Goal: Book appointment/travel/reservation

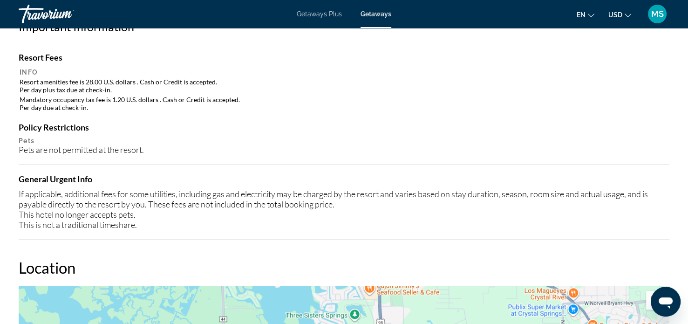
scroll to position [867, 0]
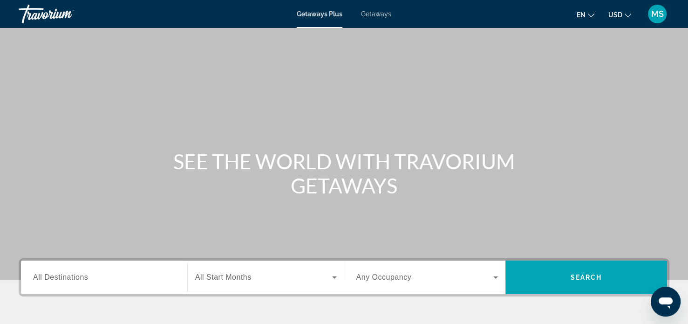
click at [380, 21] on div "Getaways Plus Getaways en English Español Français Italiano Português русский U…" at bounding box center [344, 14] width 688 height 24
click at [374, 14] on span "Getaways" at bounding box center [376, 13] width 30 height 7
click at [79, 279] on span "All Destinations" at bounding box center [60, 277] width 55 height 8
click at [79, 279] on input "Destination All Destinations" at bounding box center [104, 277] width 142 height 11
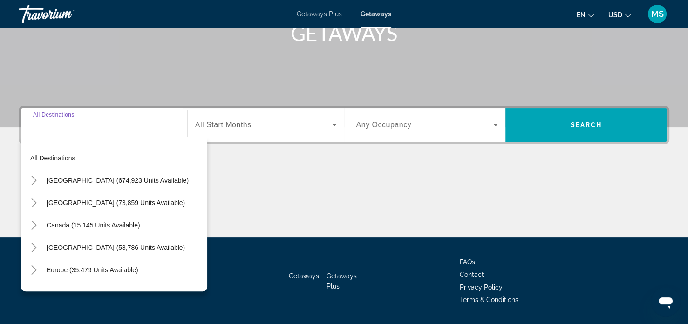
scroll to position [179, 0]
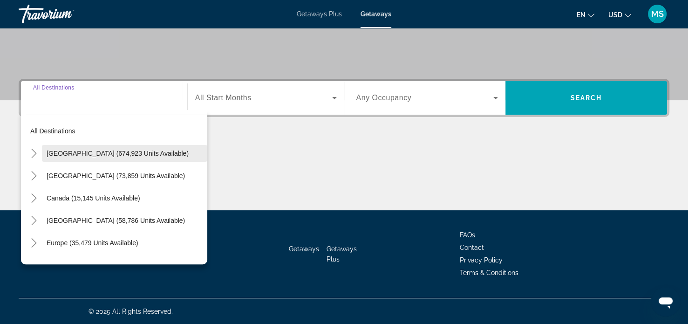
click at [56, 154] on span "[GEOGRAPHIC_DATA] (674,923 units available)" at bounding box center [118, 153] width 142 height 7
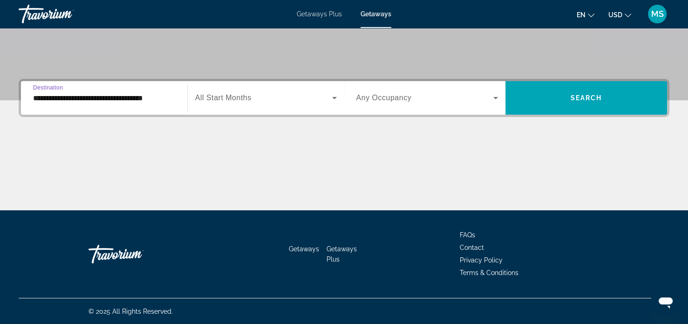
click at [96, 99] on input "**********" at bounding box center [104, 98] width 142 height 11
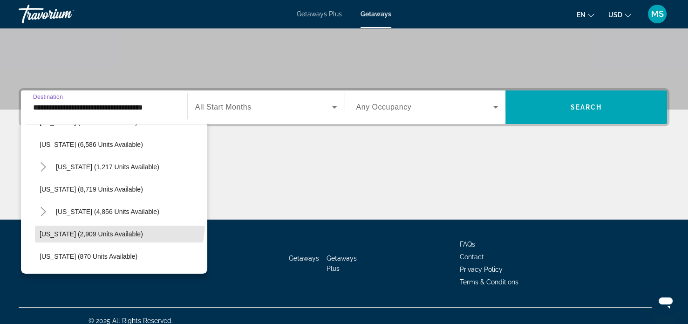
scroll to position [353, 0]
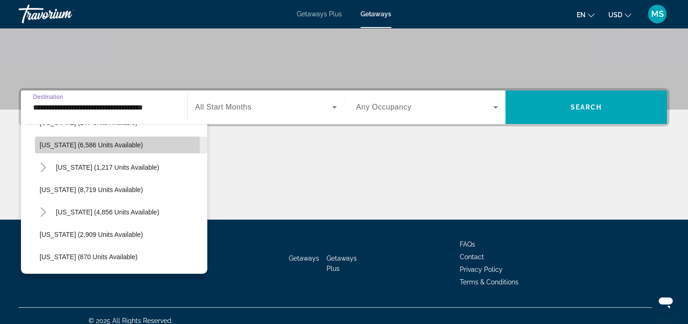
click at [94, 145] on span "[US_STATE] (6,586 units available)" at bounding box center [91, 144] width 103 height 7
type input "**********"
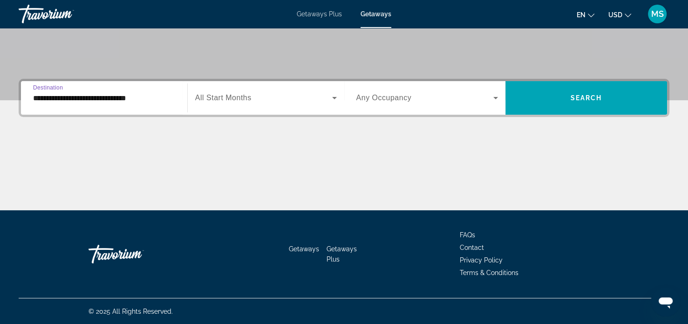
click at [401, 101] on span "Any Occupancy" at bounding box center [383, 98] width 55 height 8
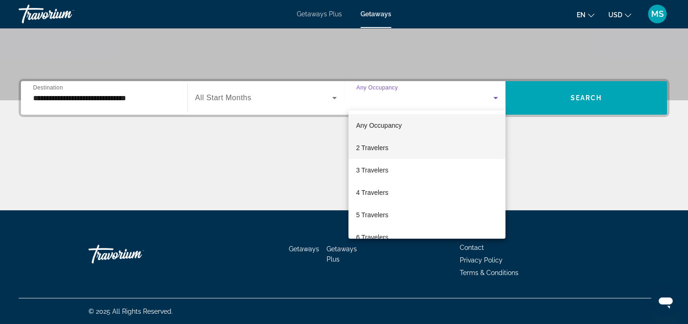
click at [394, 146] on mat-option "2 Travelers" at bounding box center [426, 147] width 157 height 22
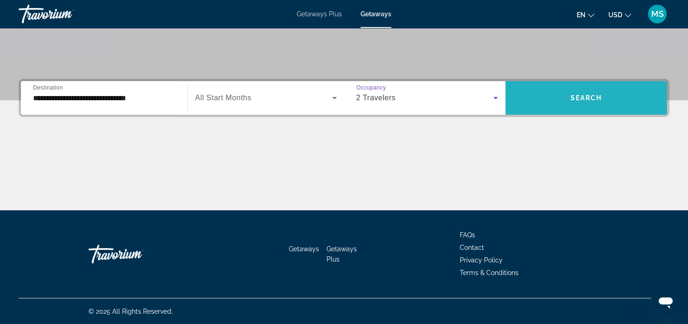
click at [593, 101] on span "Search" at bounding box center [587, 97] width 32 height 7
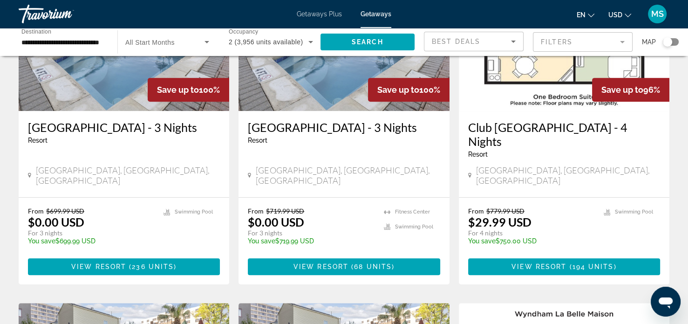
scroll to position [471, 0]
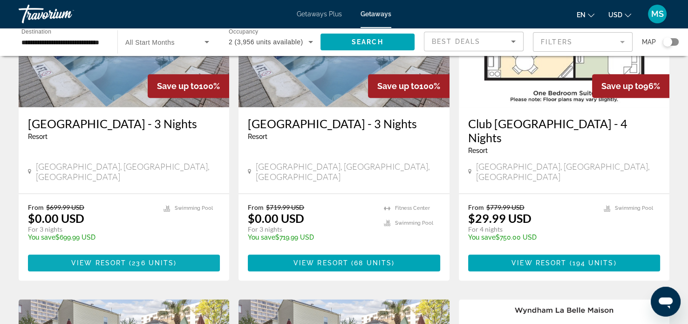
click at [143, 259] on span "236 units" at bounding box center [153, 262] width 42 height 7
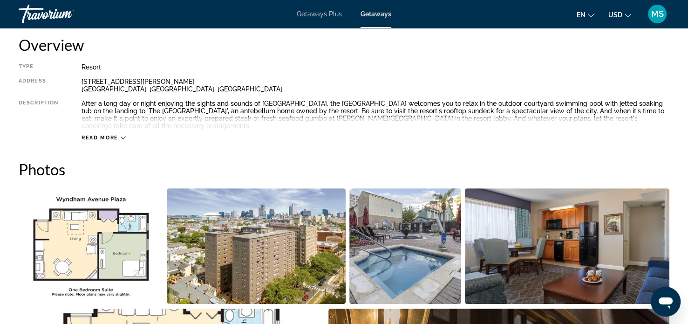
scroll to position [317, 0]
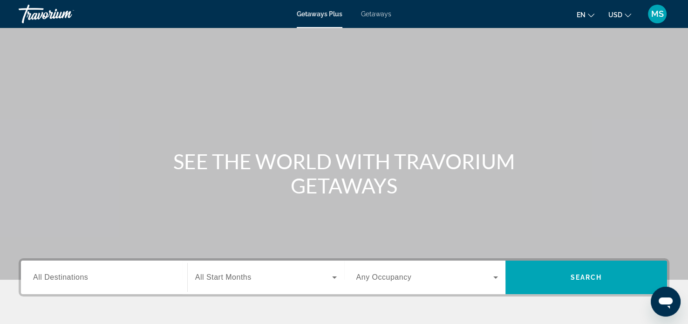
click at [105, 281] on input "Destination All Destinations" at bounding box center [104, 277] width 142 height 11
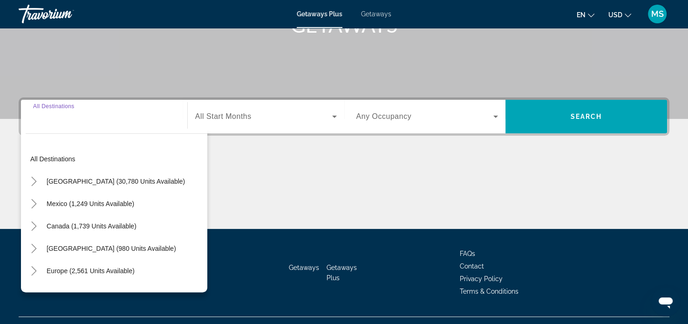
scroll to position [179, 0]
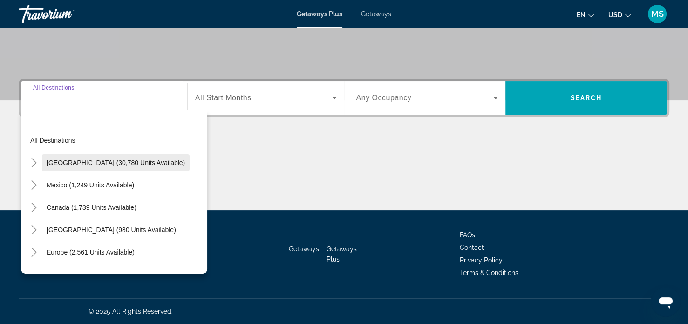
click at [79, 164] on span "United States (30,780 units available)" at bounding box center [116, 162] width 138 height 7
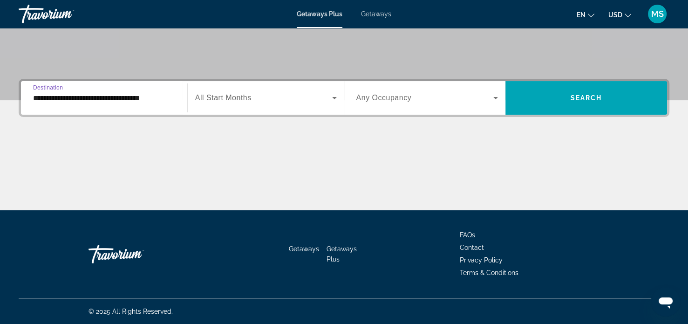
click at [79, 96] on input "**********" at bounding box center [104, 98] width 142 height 11
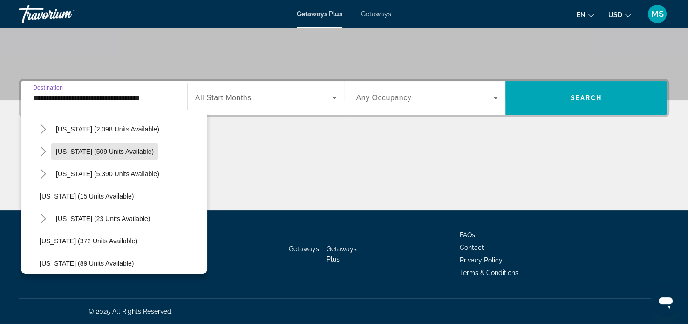
scroll to position [103, 0]
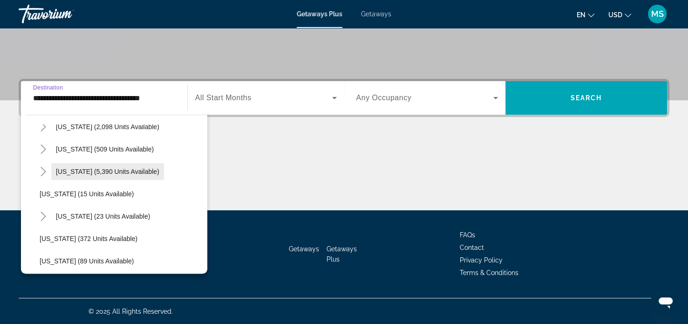
click at [94, 171] on span "Florida (5,390 units available)" at bounding box center [107, 171] width 103 height 7
type input "**********"
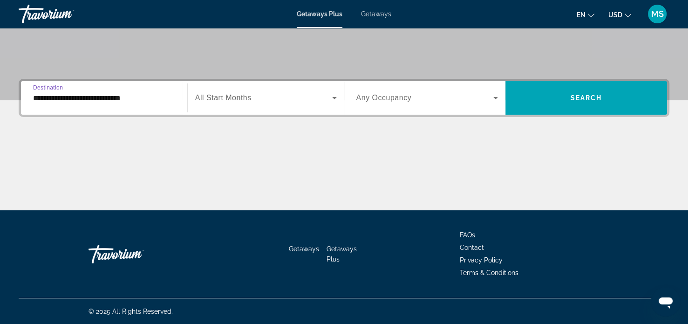
click at [333, 97] on icon "Search widget" at bounding box center [334, 98] width 5 height 2
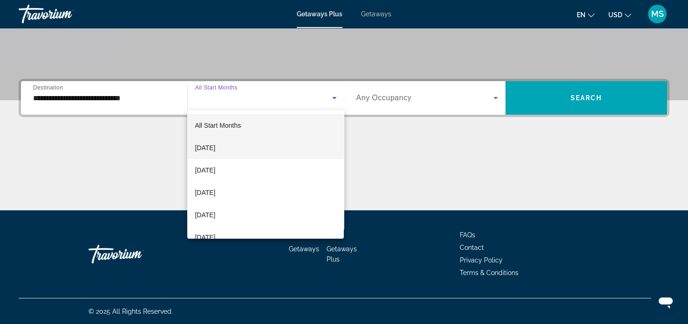
click at [215, 152] on span "September 2025" at bounding box center [205, 147] width 20 height 11
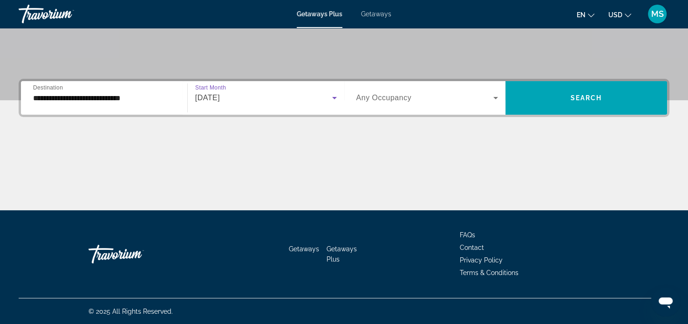
click at [498, 95] on icon "Search widget" at bounding box center [495, 97] width 11 height 11
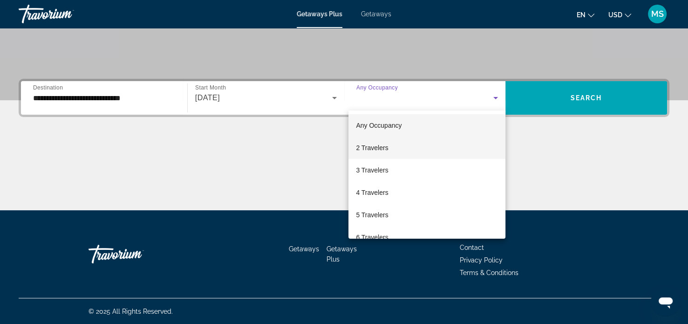
click at [387, 151] on span "2 Travelers" at bounding box center [372, 147] width 32 height 11
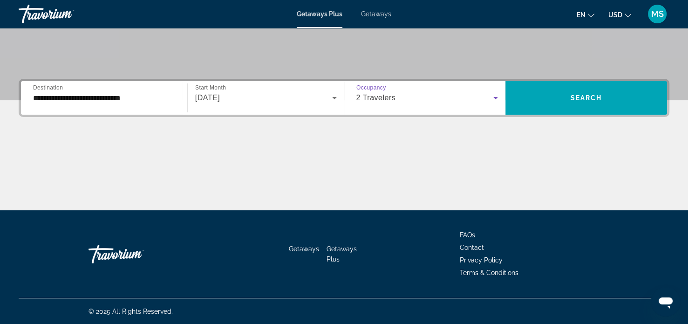
click at [496, 97] on icon "Search widget" at bounding box center [495, 98] width 5 height 2
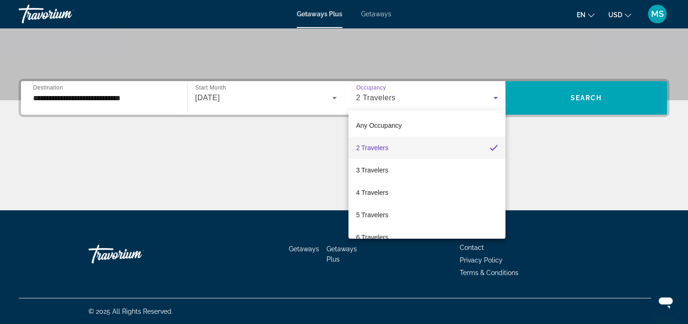
click at [502, 101] on div at bounding box center [344, 162] width 688 height 324
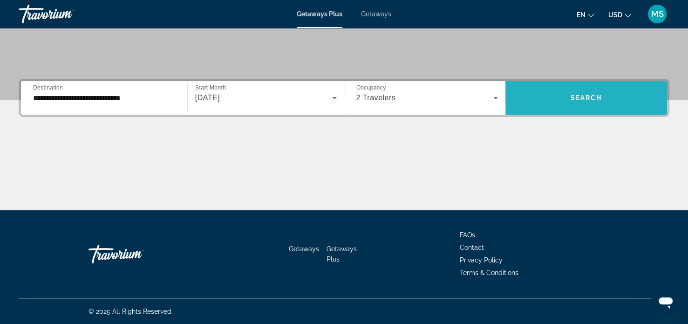
click at [586, 100] on span "Search" at bounding box center [587, 97] width 32 height 7
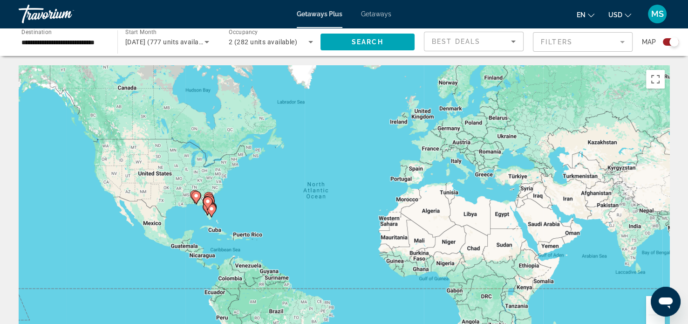
click at [211, 214] on icon "Main content" at bounding box center [211, 210] width 8 height 12
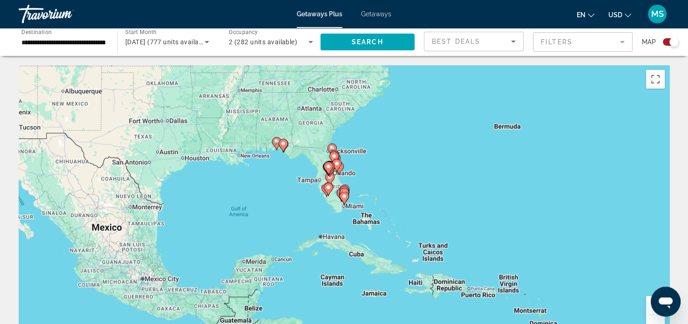
click at [330, 184] on image "Main content" at bounding box center [329, 187] width 6 height 6
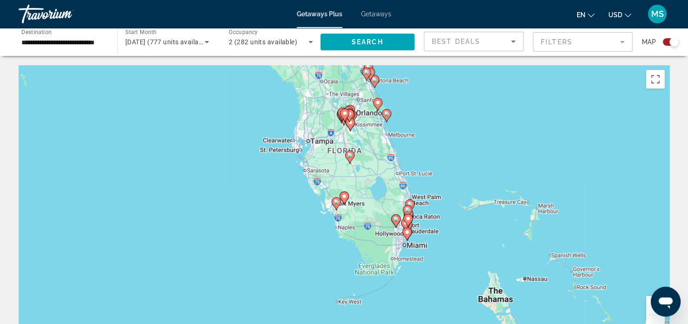
click at [345, 131] on div "To navigate, press the arrow keys. To activate drag with keyboard, press Alt + …" at bounding box center [344, 204] width 651 height 279
type input "**********"
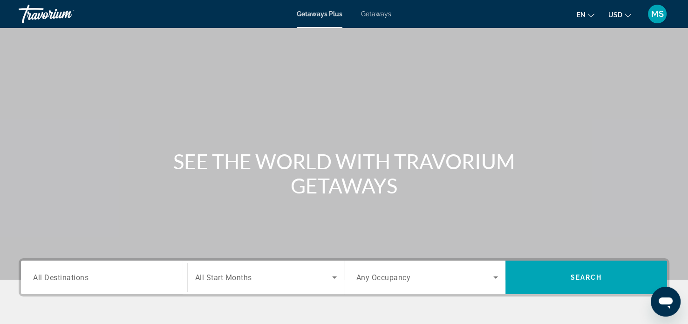
click at [104, 278] on input "Destination All Destinations" at bounding box center [104, 277] width 142 height 11
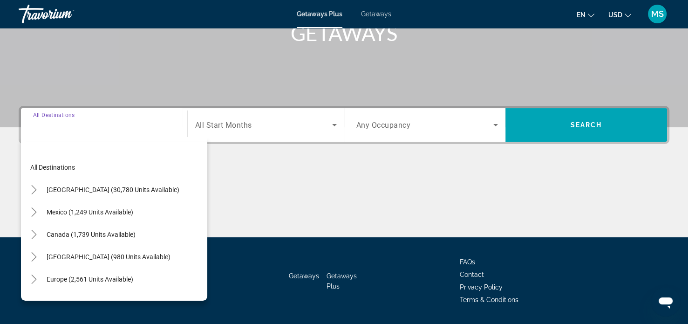
scroll to position [179, 0]
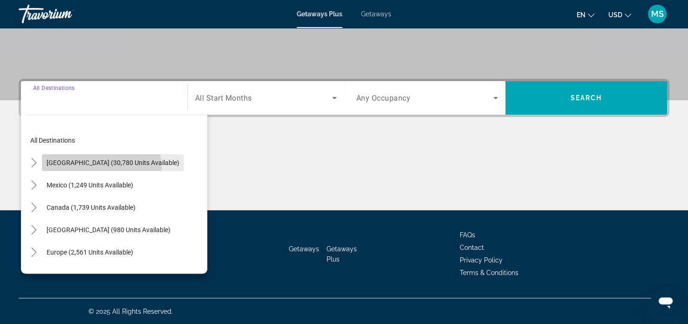
click at [89, 168] on span "Search widget" at bounding box center [113, 162] width 142 height 22
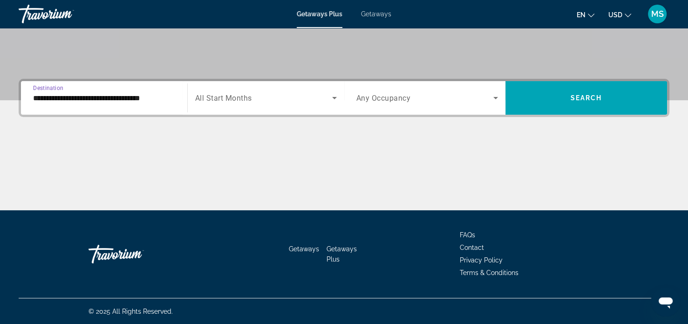
click at [57, 98] on input "**********" at bounding box center [104, 98] width 142 height 11
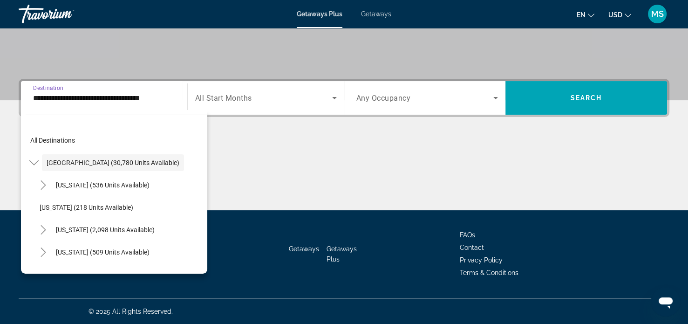
click at [62, 100] on input "**********" at bounding box center [104, 98] width 142 height 11
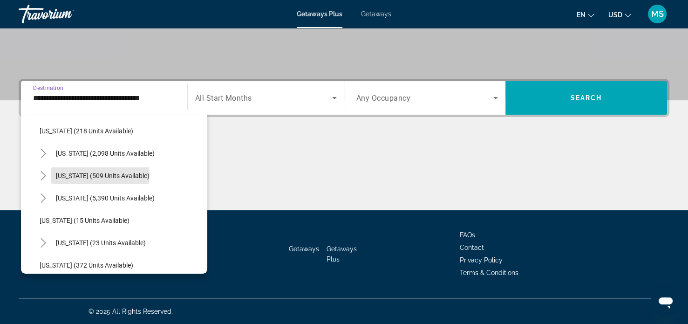
scroll to position [82, 0]
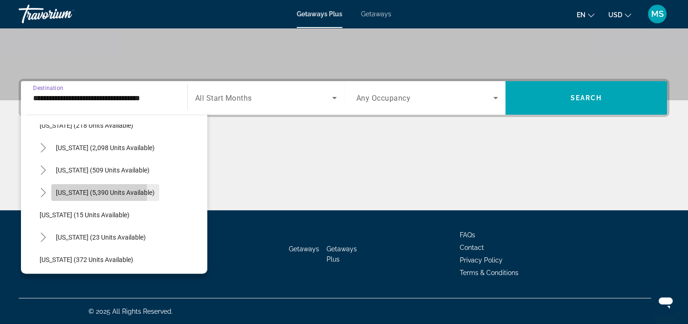
click at [70, 191] on span "Florida (5,390 units available)" at bounding box center [105, 192] width 99 height 7
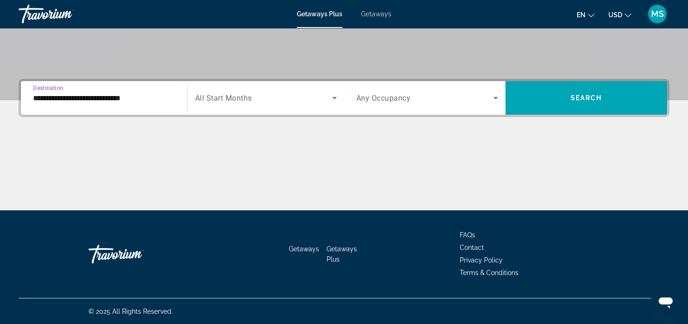
click at [65, 98] on input "**********" at bounding box center [104, 98] width 142 height 11
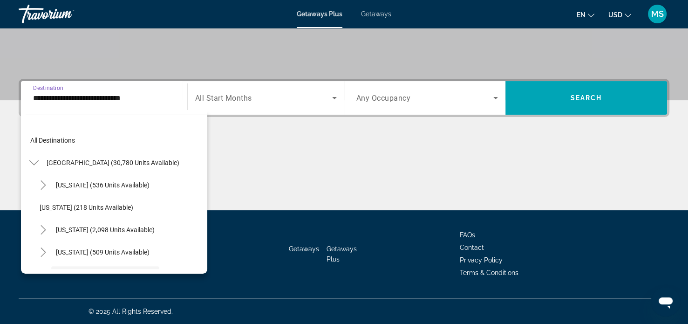
scroll to position [78, 0]
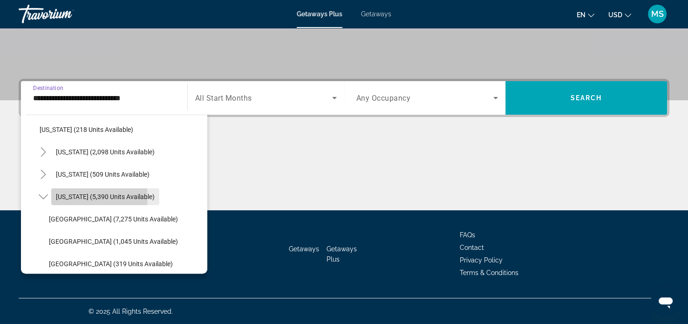
click at [82, 196] on span "Florida (5,390 units available)" at bounding box center [105, 196] width 99 height 7
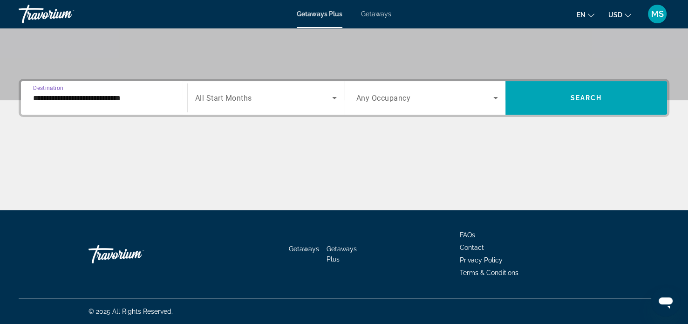
click at [127, 98] on input "**********" at bounding box center [104, 98] width 142 height 11
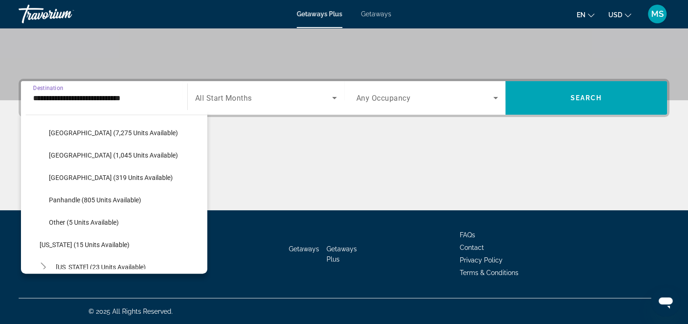
scroll to position [164, 0]
click at [106, 222] on span "Other (5 units available)" at bounding box center [84, 221] width 70 height 7
type input "**********"
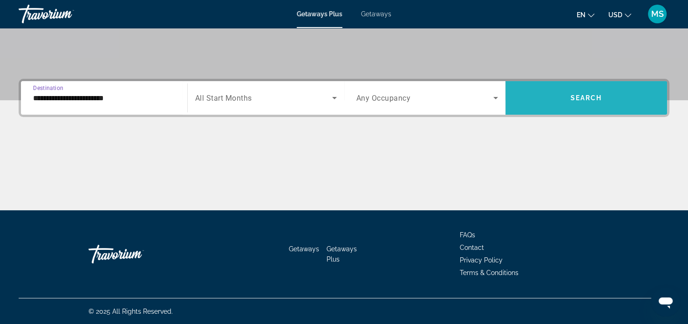
click at [580, 108] on span "Search widget" at bounding box center [586, 98] width 162 height 22
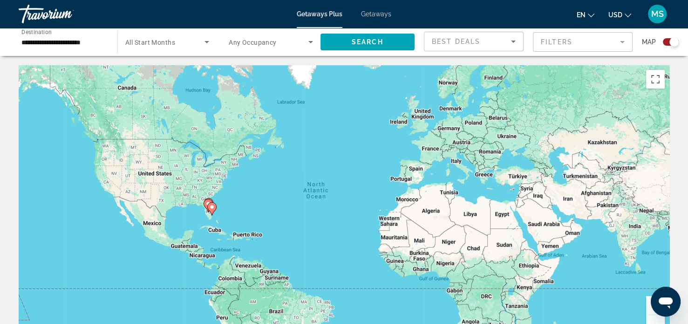
click at [211, 211] on icon "Main content" at bounding box center [211, 209] width 8 height 12
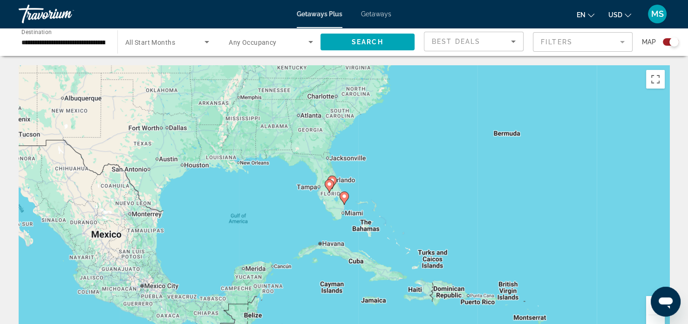
click at [313, 187] on div "To navigate, press the arrow keys. To activate drag with keyboard, press Alt + …" at bounding box center [344, 204] width 651 height 279
click at [329, 184] on image "Main content" at bounding box center [330, 184] width 6 height 6
type input "**********"
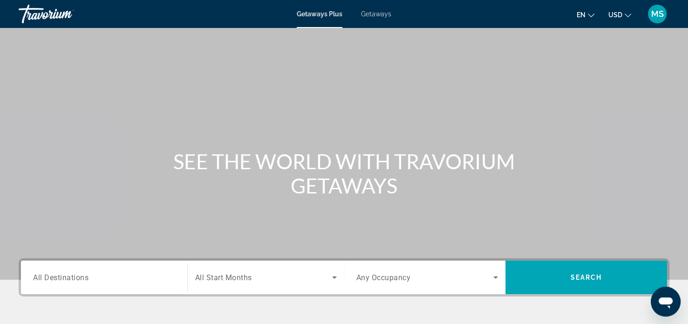
click at [106, 277] on input "Destination All Destinations" at bounding box center [104, 277] width 142 height 11
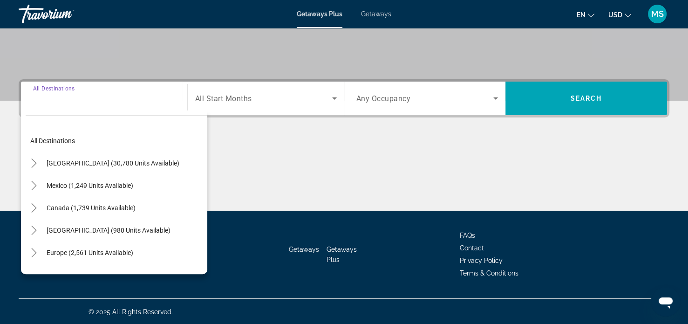
scroll to position [179, 0]
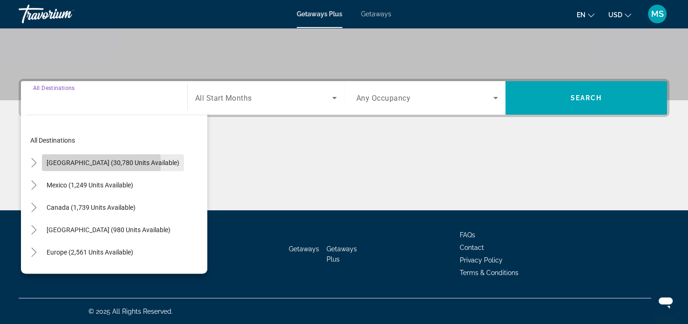
click at [63, 162] on span "United States (30,780 units available)" at bounding box center [113, 162] width 133 height 7
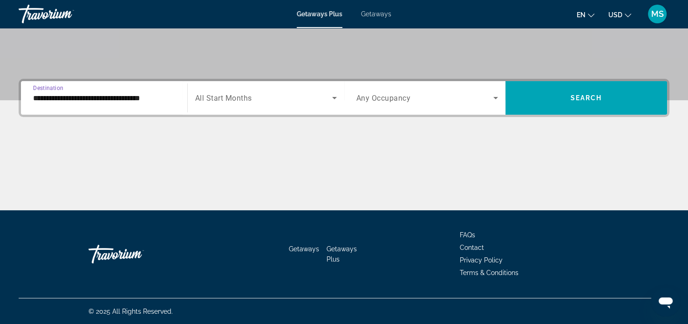
click at [59, 93] on input "**********" at bounding box center [104, 98] width 142 height 11
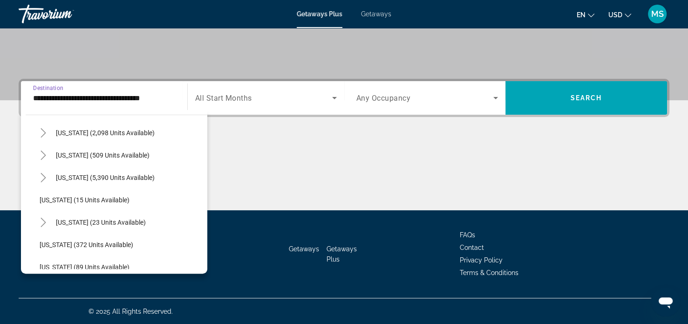
scroll to position [99, 0]
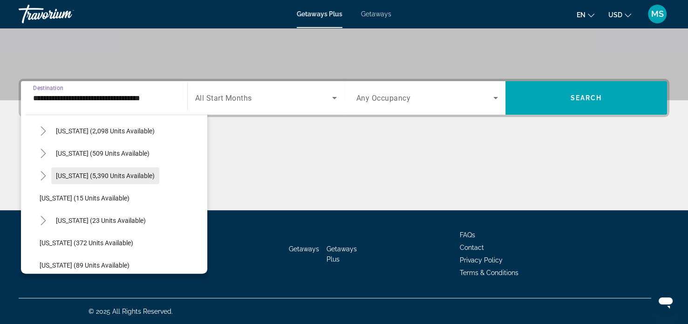
click at [57, 174] on span "Florida (5,390 units available)" at bounding box center [105, 175] width 99 height 7
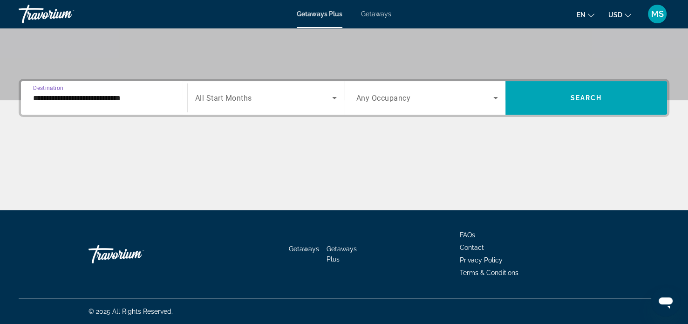
click at [80, 101] on input "**********" at bounding box center [104, 98] width 142 height 11
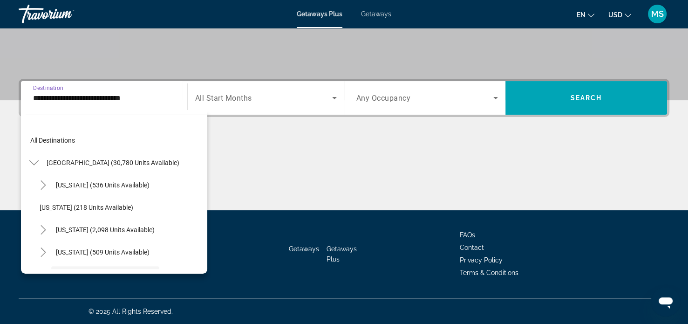
scroll to position [78, 0]
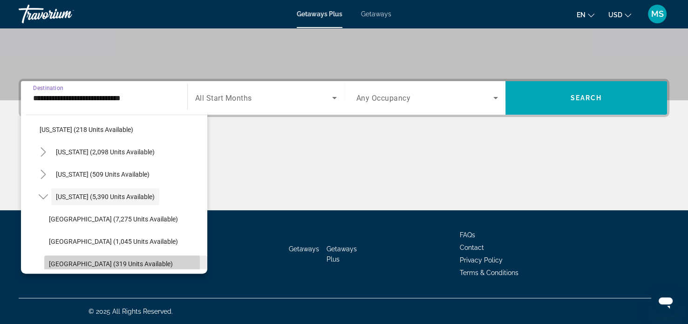
click at [57, 260] on span "West Coast (319 units available)" at bounding box center [111, 263] width 124 height 7
type input "**********"
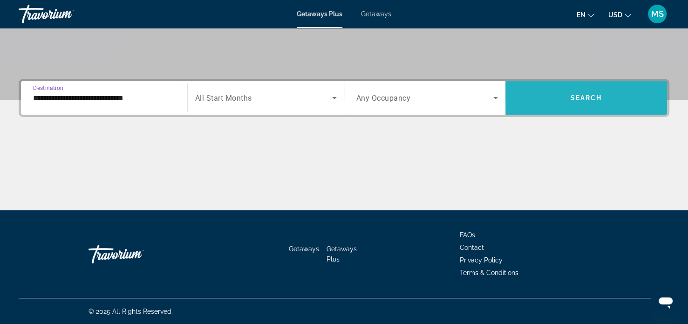
click at [581, 105] on span "Search widget" at bounding box center [586, 98] width 162 height 22
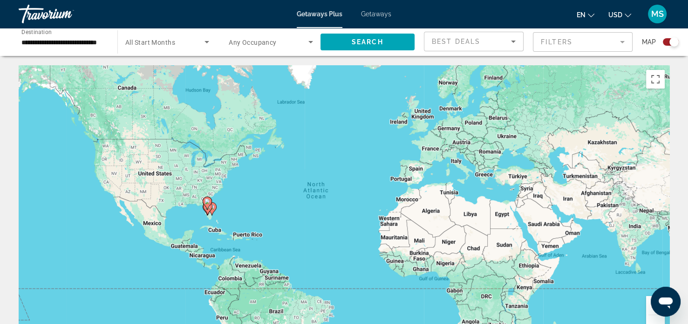
click at [203, 211] on gmp-advanced-marker "Main content" at bounding box center [207, 208] width 9 height 14
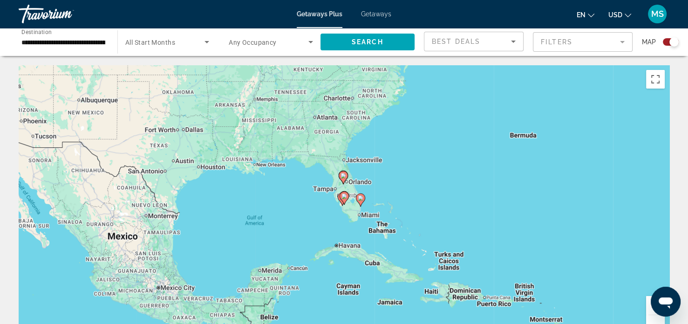
click at [342, 197] on image "Main content" at bounding box center [344, 196] width 6 height 6
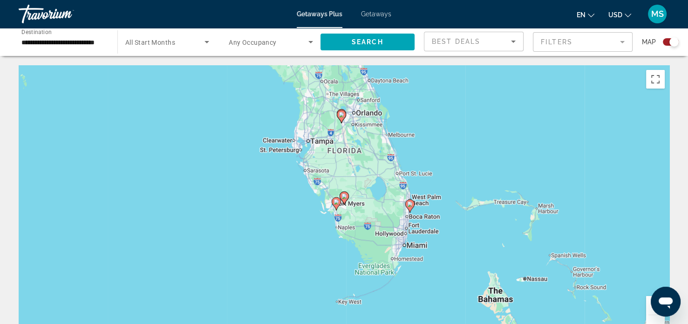
click at [344, 196] on image "Main content" at bounding box center [344, 196] width 6 height 6
type input "**********"
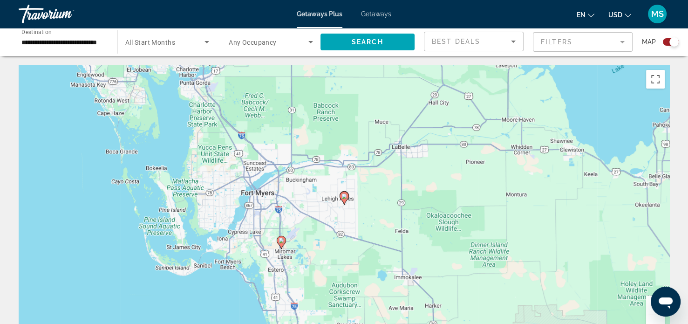
click at [284, 248] on gmp-advanced-marker "Main content" at bounding box center [281, 242] width 9 height 14
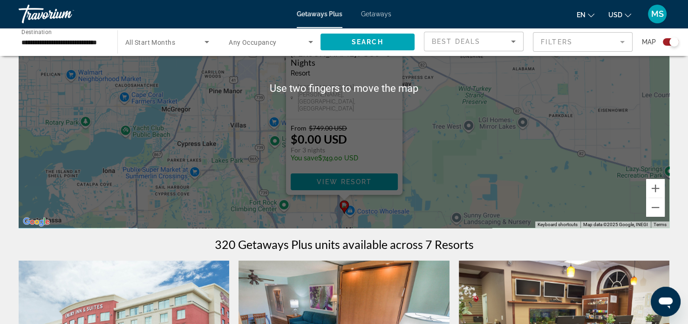
scroll to position [117, 0]
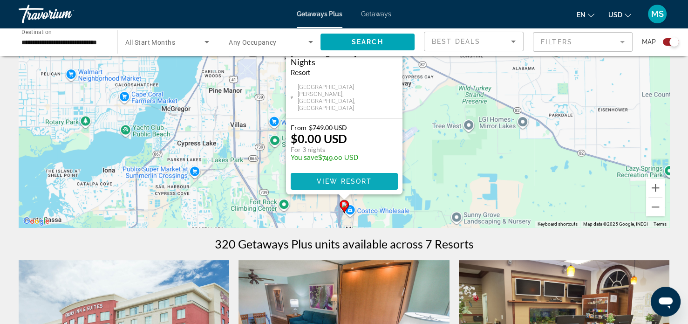
click at [349, 184] on span "View Resort" at bounding box center [343, 180] width 55 height 7
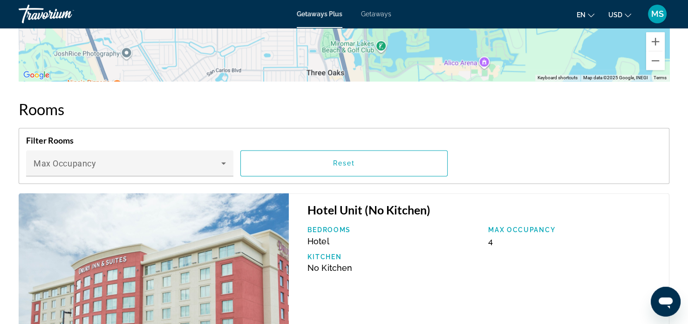
scroll to position [1218, 0]
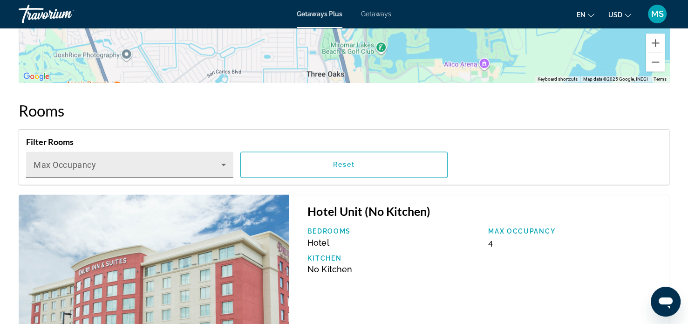
click at [219, 170] on span "Main content" at bounding box center [128, 168] width 188 height 11
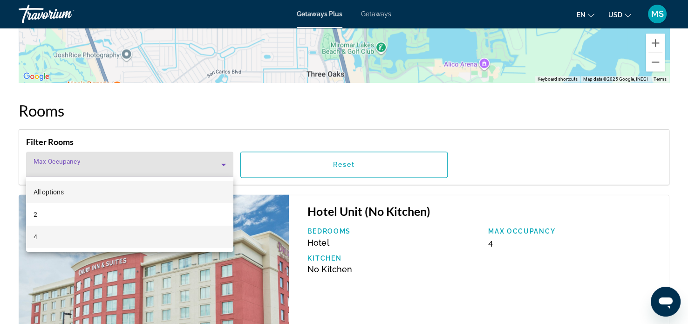
click at [37, 241] on mat-option "4" at bounding box center [129, 236] width 207 height 22
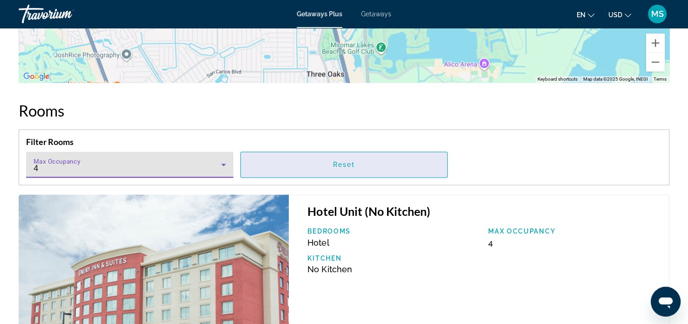
click at [353, 166] on span "Reset" at bounding box center [344, 164] width 22 height 7
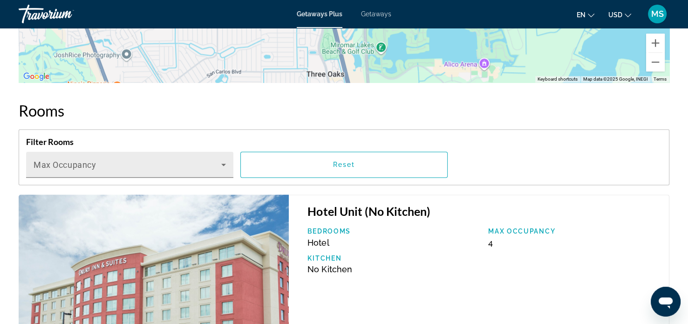
click at [224, 164] on icon "Main content" at bounding box center [223, 164] width 5 height 2
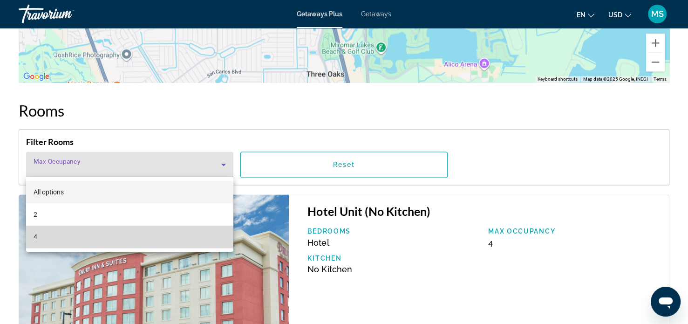
click at [36, 242] on mat-option "4" at bounding box center [129, 236] width 207 height 22
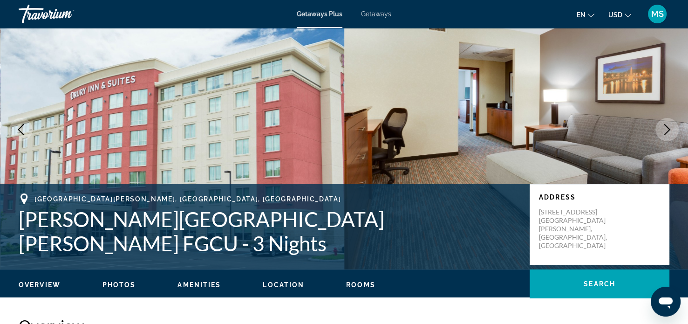
scroll to position [0, 0]
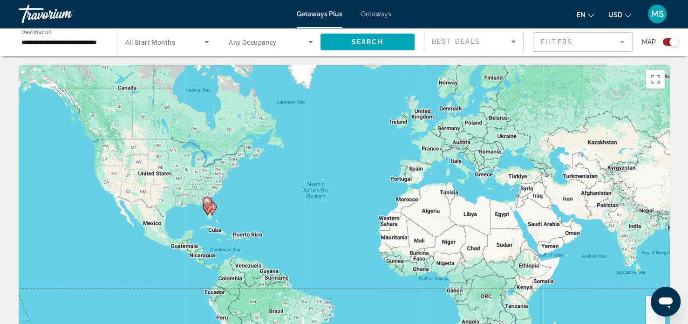
click at [209, 213] on gmp-advanced-marker "Main content" at bounding box center [207, 208] width 9 height 14
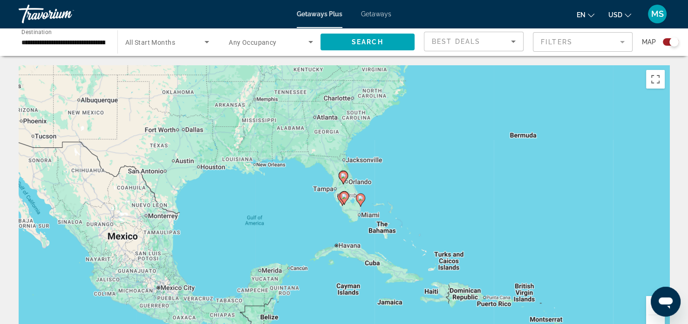
click at [342, 197] on image "Main content" at bounding box center [344, 196] width 6 height 6
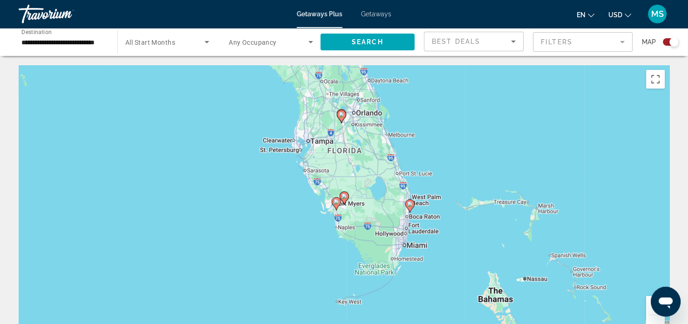
click at [335, 201] on image "Main content" at bounding box center [336, 202] width 6 height 6
type input "**********"
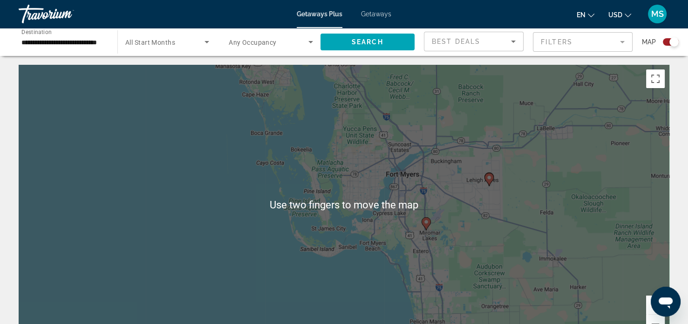
scroll to position [7, 0]
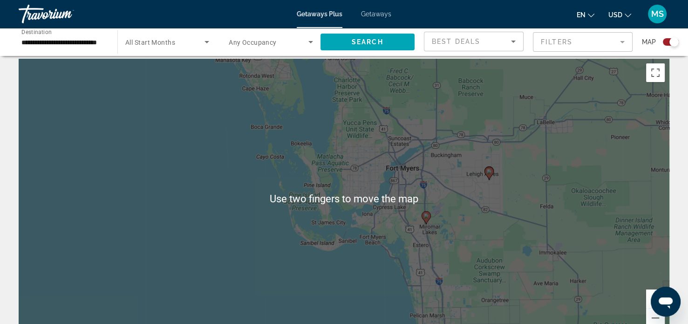
click at [442, 170] on div "To activate drag with keyboard, press Alt + Enter. Once in keyboard drag state,…" at bounding box center [344, 198] width 651 height 279
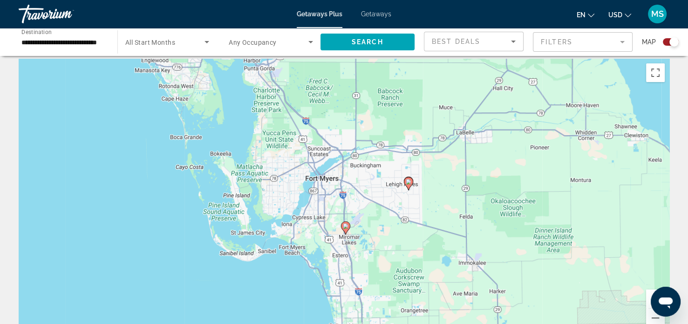
click at [404, 189] on gmp-advanced-marker "Main content" at bounding box center [408, 184] width 9 height 14
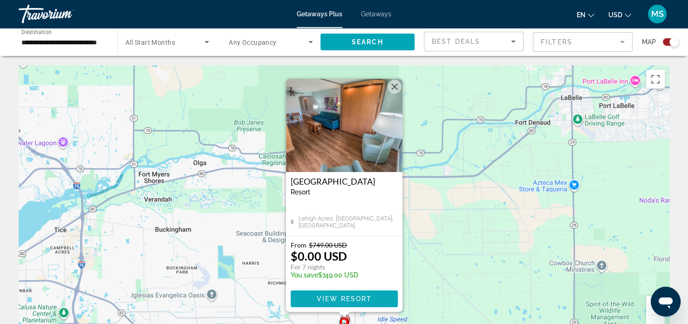
click at [362, 299] on span "View Resort" at bounding box center [343, 298] width 55 height 7
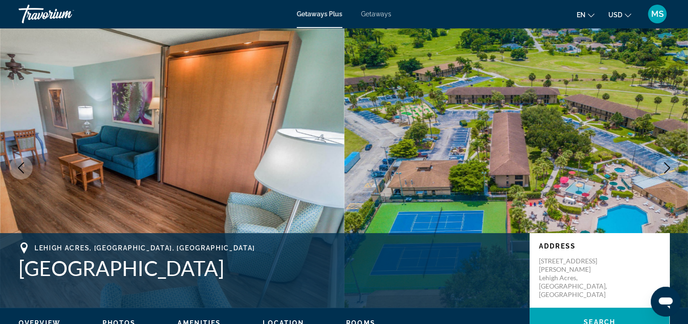
click at [660, 170] on button "Next image" at bounding box center [666, 167] width 23 height 23
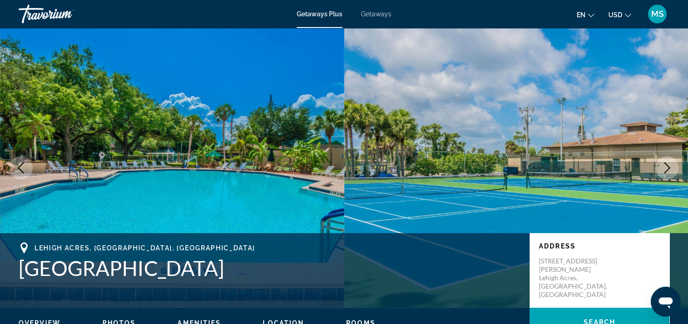
click at [660, 170] on button "Next image" at bounding box center [666, 167] width 23 height 23
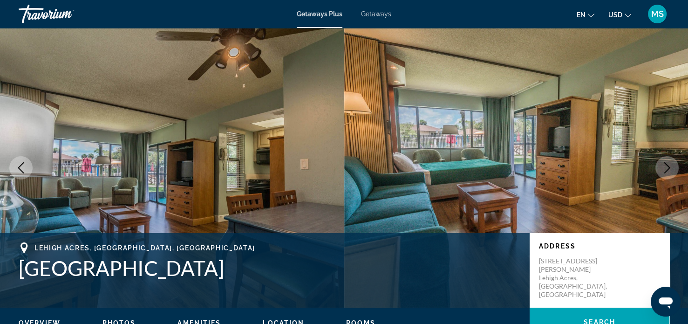
click at [660, 170] on button "Next image" at bounding box center [666, 167] width 23 height 23
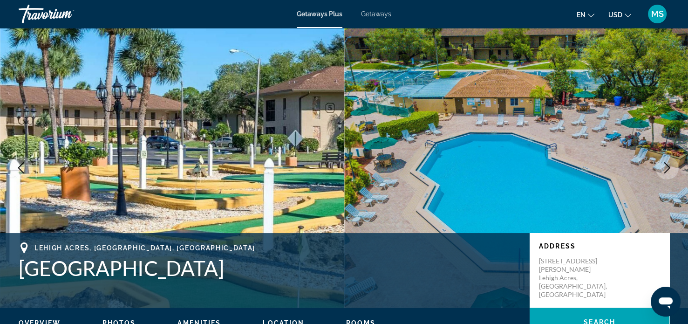
click at [660, 170] on button "Next image" at bounding box center [666, 167] width 23 height 23
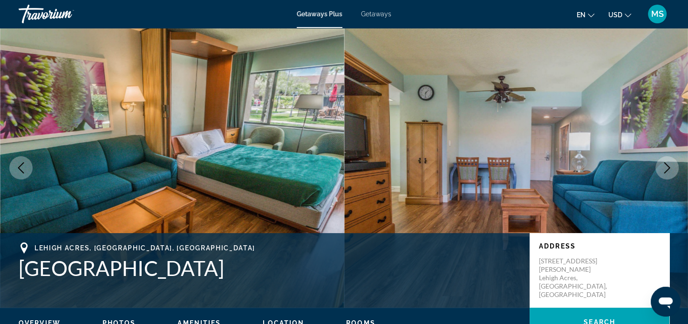
click at [660, 170] on button "Next image" at bounding box center [666, 167] width 23 height 23
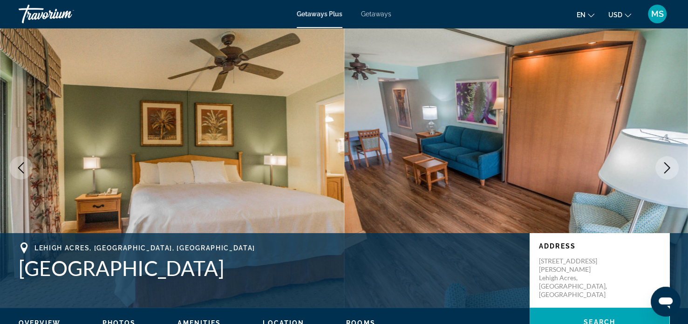
click at [669, 169] on icon "Next image" at bounding box center [667, 167] width 6 height 11
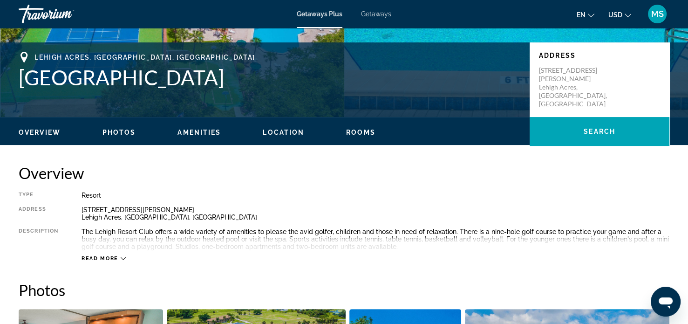
scroll to position [190, 0]
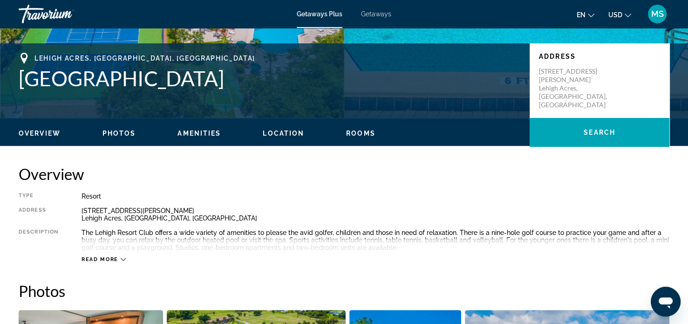
click at [124, 259] on icon "Main content" at bounding box center [123, 259] width 5 height 3
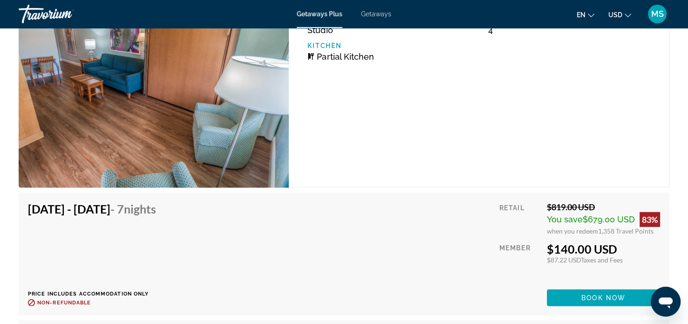
scroll to position [2586, 0]
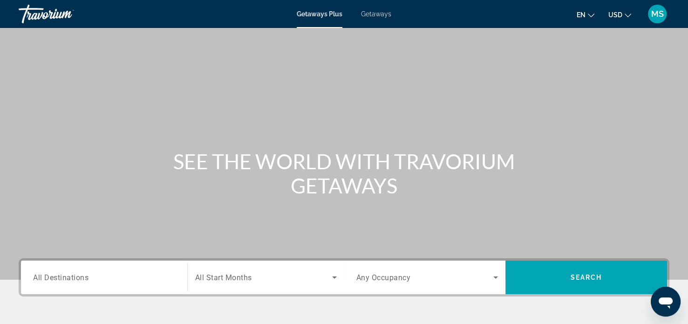
click at [63, 276] on span "All Destinations" at bounding box center [60, 276] width 55 height 9
click at [63, 276] on input "Destination All Destinations" at bounding box center [104, 277] width 142 height 11
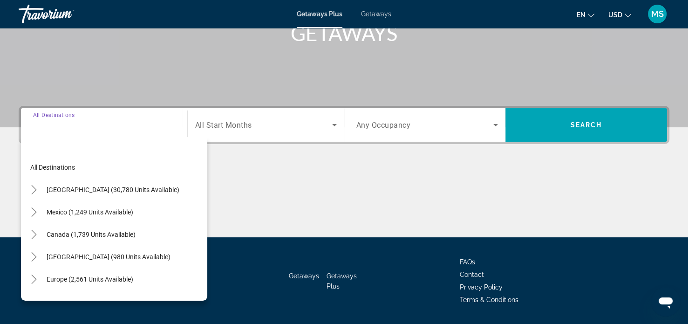
scroll to position [179, 0]
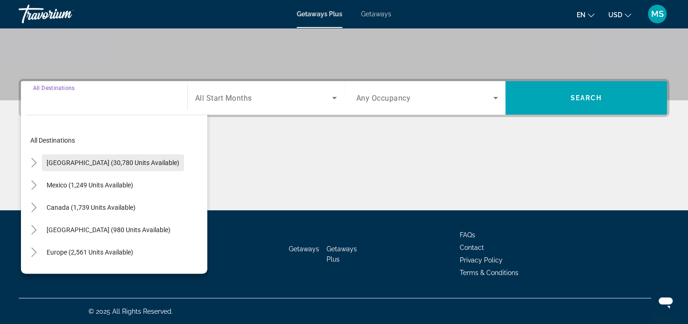
click at [77, 166] on span "Search widget" at bounding box center [113, 162] width 142 height 22
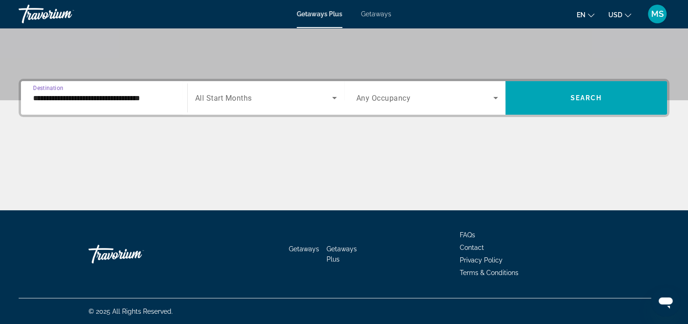
click at [39, 99] on input "**********" at bounding box center [104, 98] width 142 height 11
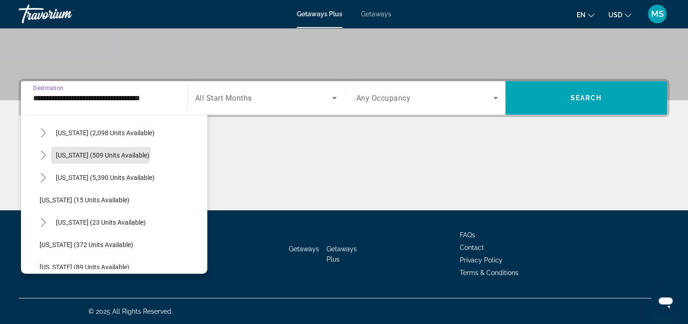
scroll to position [99, 0]
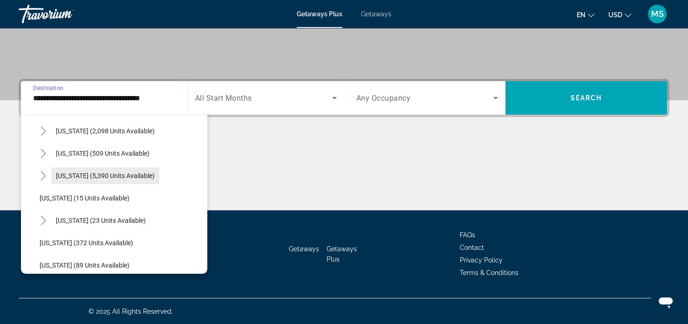
click at [64, 176] on span "Florida (5,390 units available)" at bounding box center [105, 175] width 99 height 7
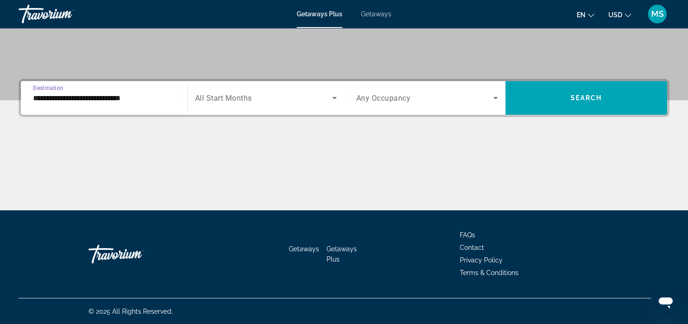
click at [41, 97] on input "**********" at bounding box center [104, 98] width 142 height 11
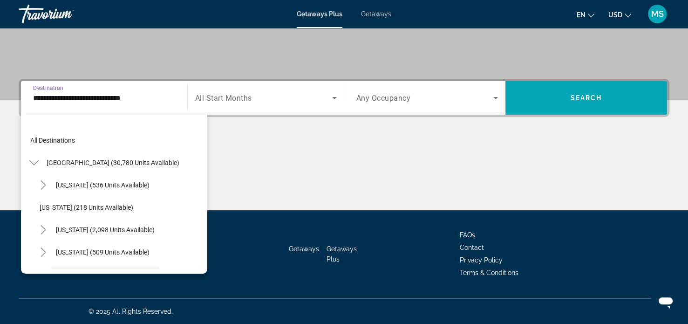
scroll to position [78, 0]
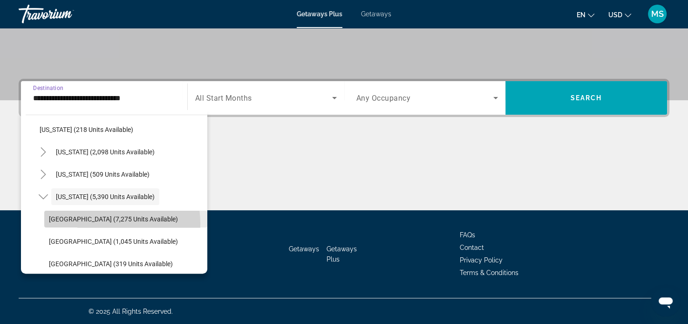
click at [79, 224] on span "Search widget" at bounding box center [125, 219] width 163 height 22
type input "**********"
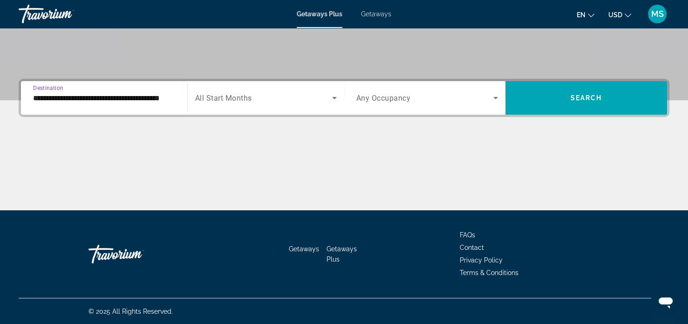
click at [333, 97] on icon "Search widget" at bounding box center [334, 98] width 5 height 2
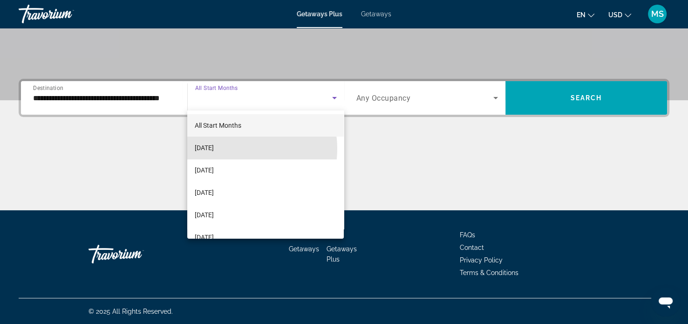
click at [214, 149] on span "September 2025" at bounding box center [204, 147] width 19 height 11
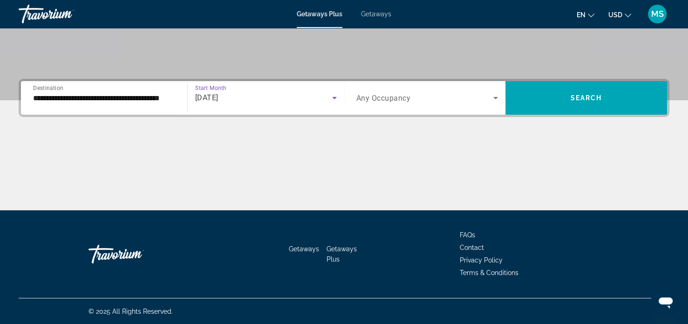
click at [496, 97] on icon "Search widget" at bounding box center [495, 98] width 5 height 2
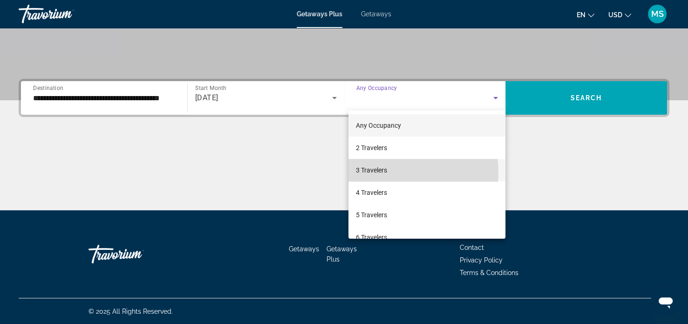
click at [378, 172] on span "3 Travelers" at bounding box center [371, 169] width 31 height 11
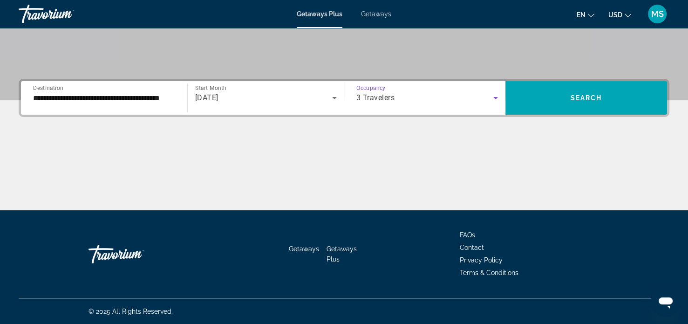
click at [494, 95] on icon "Search widget" at bounding box center [495, 97] width 11 height 11
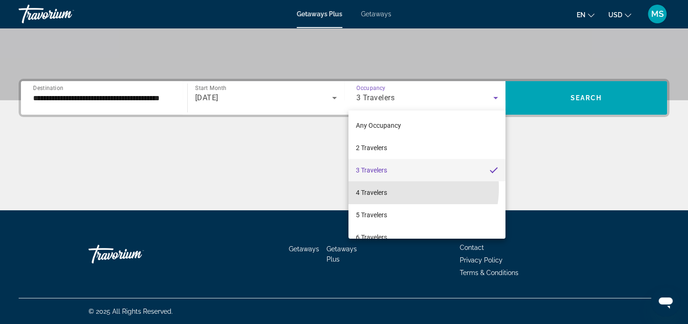
click at [395, 188] on mat-option "4 Travelers" at bounding box center [426, 192] width 157 height 22
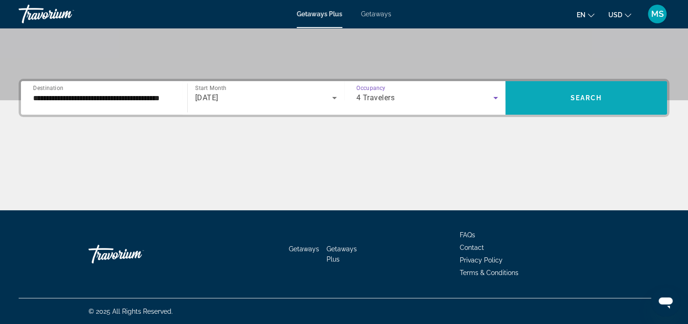
click at [572, 95] on span "Search" at bounding box center [587, 97] width 32 height 7
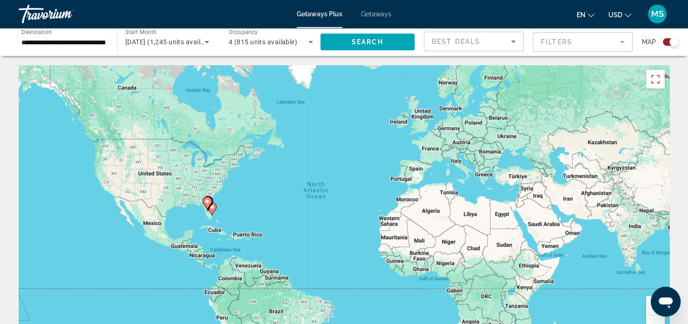
click at [208, 201] on image "Main content" at bounding box center [207, 201] width 6 height 6
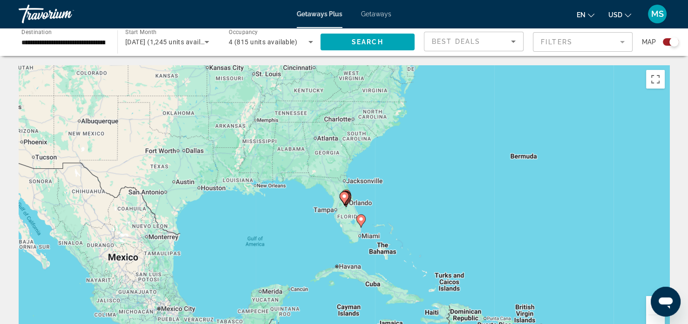
click at [343, 193] on icon "Main content" at bounding box center [344, 198] width 8 height 12
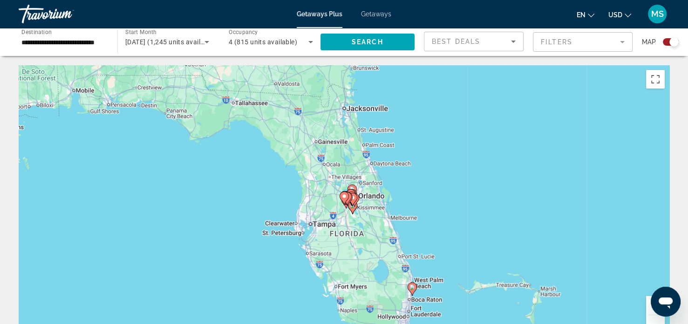
click at [351, 196] on icon "Main content" at bounding box center [347, 199] width 8 height 12
type input "**********"
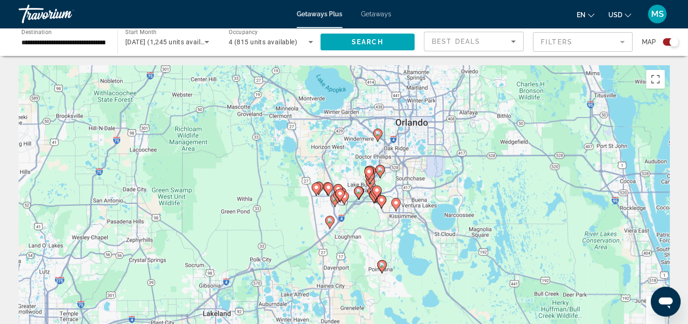
click at [395, 202] on image "Main content" at bounding box center [396, 203] width 6 height 6
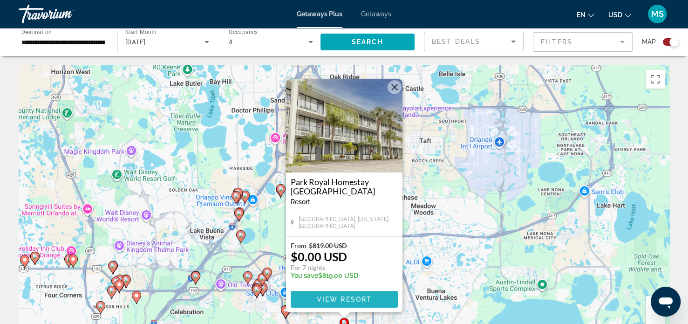
click at [349, 290] on span "Main content" at bounding box center [344, 299] width 107 height 22
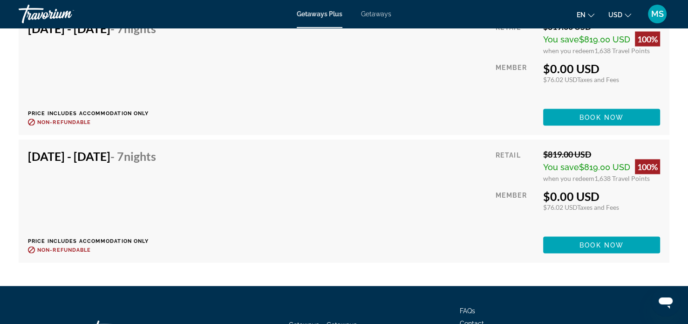
scroll to position [1826, 0]
